Goal: Task Accomplishment & Management: Complete application form

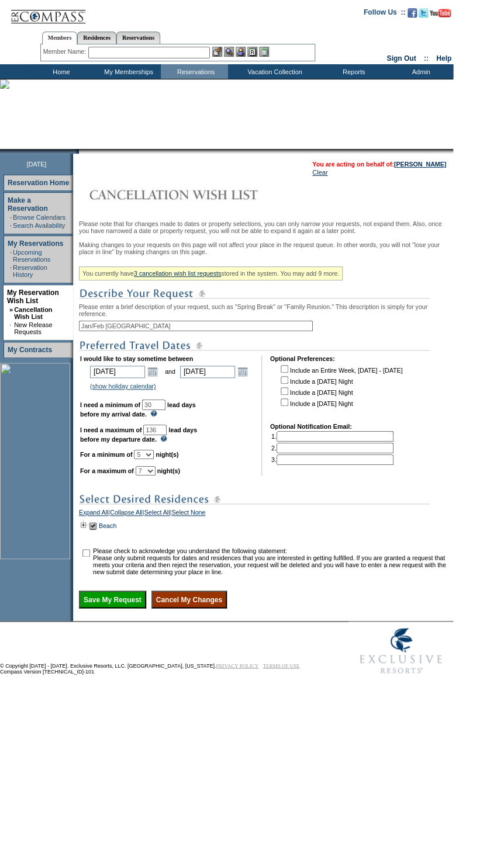
click at [155, 476] on select "1 2 3 4 5 6 7 8 9 10 11 12 13 14" at bounding box center [146, 470] width 20 height 9
select select "6"
click at [150, 476] on select "1 2 3 4 5 6 7 8 9 10 11 12 13 14" at bounding box center [146, 470] width 20 height 9
click at [154, 459] on select "1 2 3 4 5 6 7 8 9 10 11 12 13 14" at bounding box center [144, 454] width 20 height 9
select select "4"
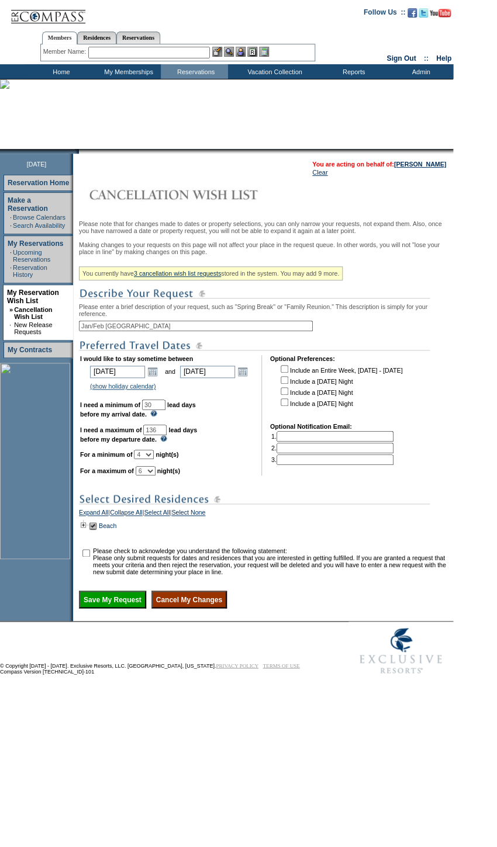
click at [148, 459] on select "1 2 3 4 5 6 7 8 9 10 11 12 13 14" at bounding box center [144, 454] width 20 height 9
click at [90, 557] on input "checkbox" at bounding box center [86, 553] width 8 height 8
checkbox input "true"
click at [135, 608] on input "Save My Request" at bounding box center [112, 600] width 67 height 18
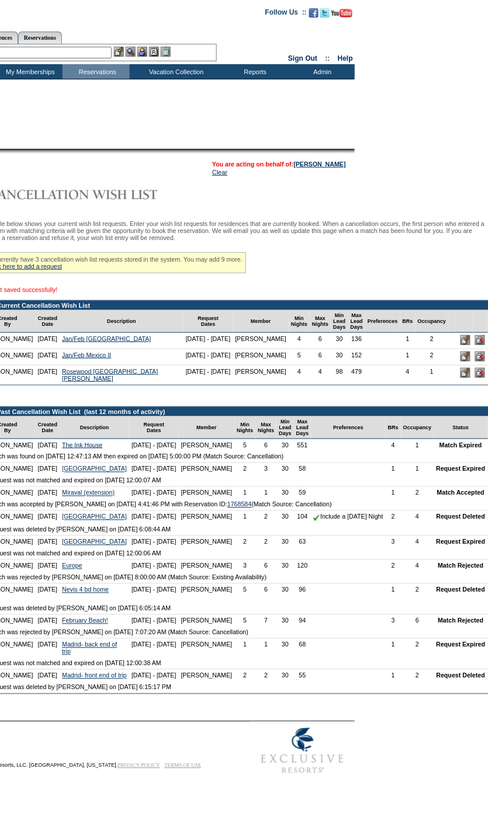
scroll to position [0, 100]
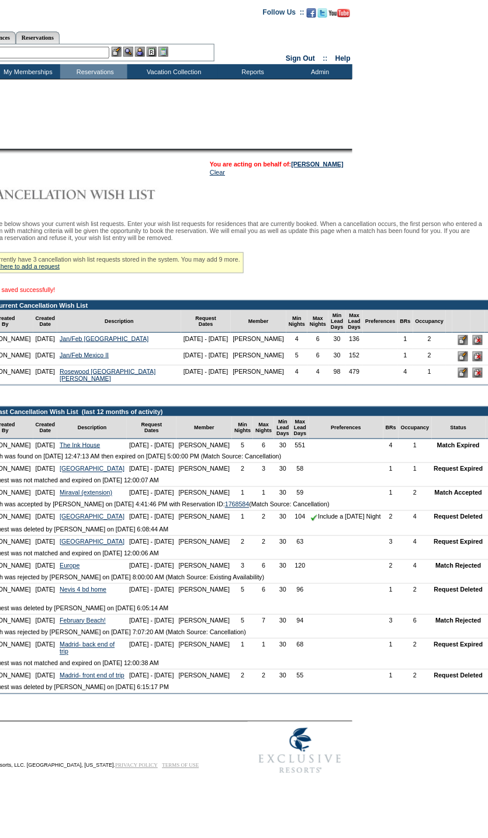
click at [458, 362] on input "image" at bounding box center [463, 357] width 10 height 10
